Goal: Find specific page/section: Find specific page/section

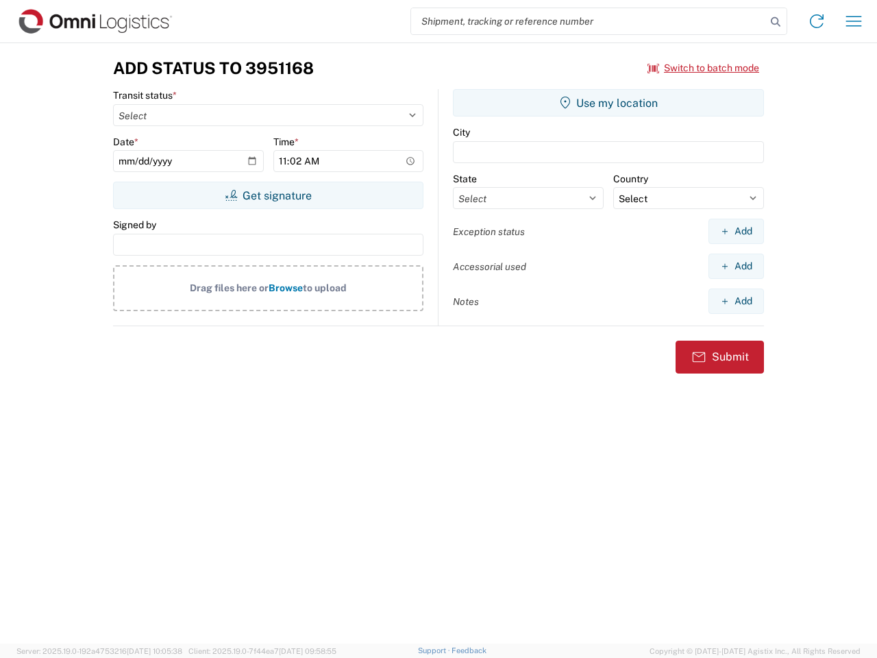
click at [589, 21] on input "search" at bounding box center [588, 21] width 355 height 26
click at [776, 22] on icon at bounding box center [775, 21] width 19 height 19
click at [817, 21] on icon at bounding box center [817, 21] width 22 height 22
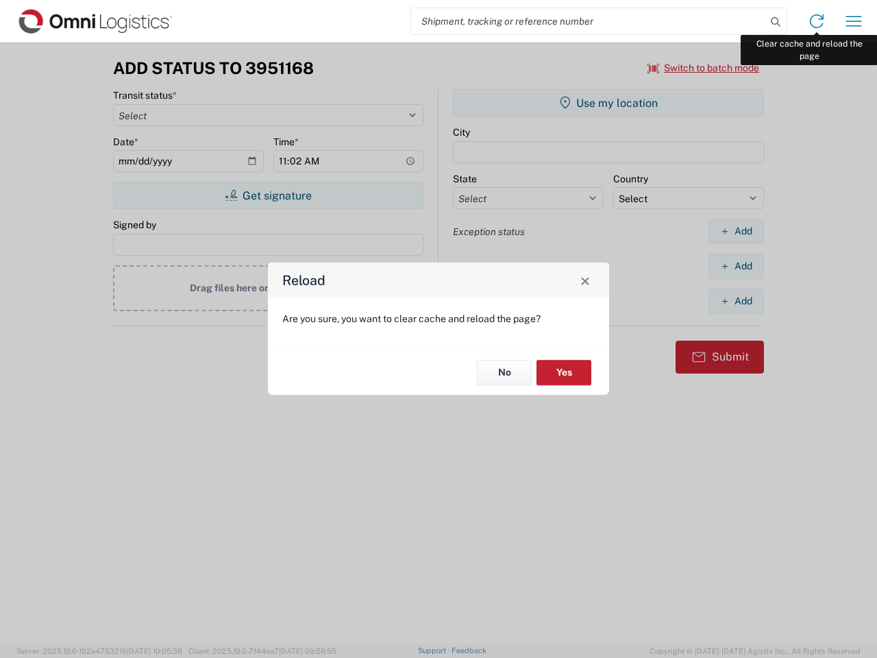
click at [854, 21] on div "Reload Are you sure, you want to clear cache and reload the page? No Yes" at bounding box center [438, 329] width 877 height 658
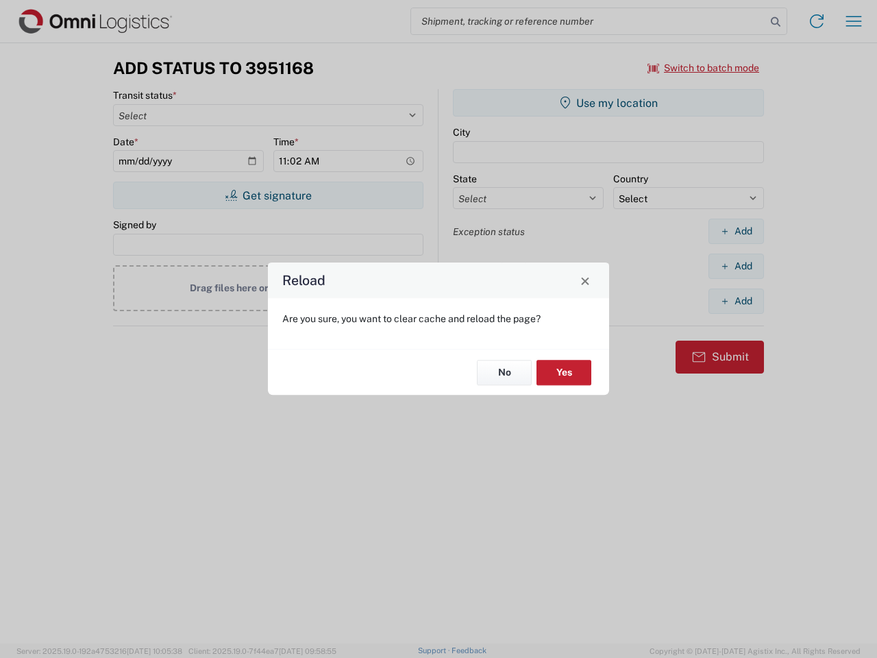
click at [704, 68] on div "Reload Are you sure, you want to clear cache and reload the page? No Yes" at bounding box center [438, 329] width 877 height 658
click at [268, 195] on div "Reload Are you sure, you want to clear cache and reload the page? No Yes" at bounding box center [438, 329] width 877 height 658
click at [609, 103] on div "Reload Are you sure, you want to clear cache and reload the page? No Yes" at bounding box center [438, 329] width 877 height 658
click at [736, 231] on div "Reload Are you sure, you want to clear cache and reload the page? No Yes" at bounding box center [438, 329] width 877 height 658
click at [736, 266] on div "Reload Are you sure, you want to clear cache and reload the page? No Yes" at bounding box center [438, 329] width 877 height 658
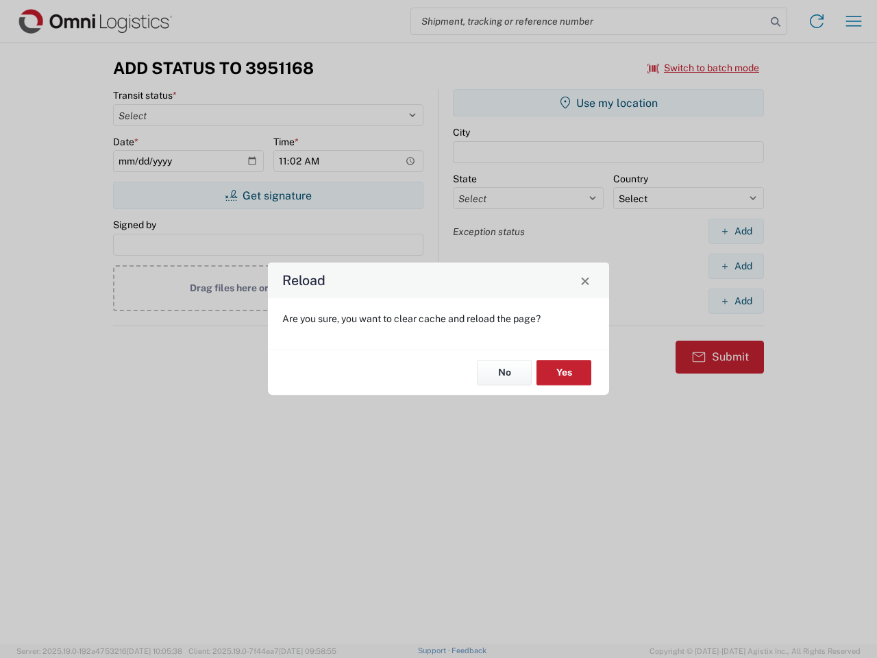
click at [736, 301] on div "Reload Are you sure, you want to clear cache and reload the page? No Yes" at bounding box center [438, 329] width 877 height 658
